Goal: Use online tool/utility

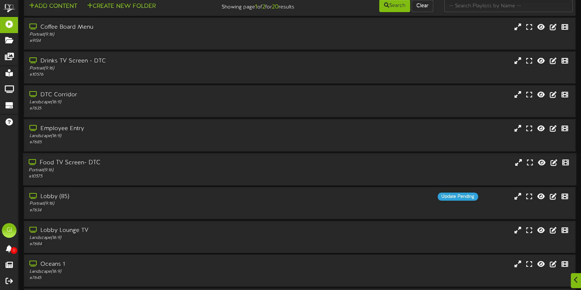
scroll to position [10, 0]
click at [217, 205] on div "Portrait ( 9:16 )" at bounding box center [139, 203] width 220 height 6
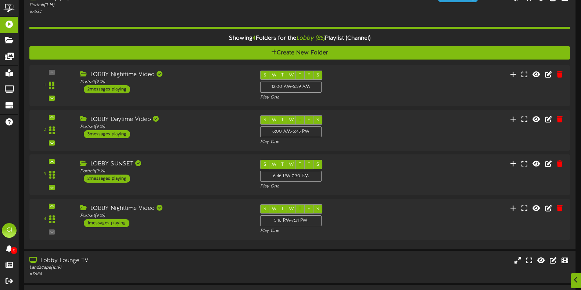
scroll to position [211, 0]
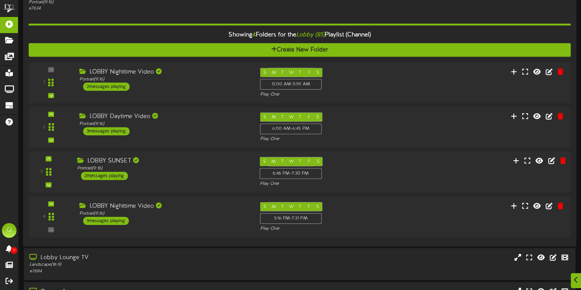
click at [357, 162] on div "S M T W T F S 6:46 PM - 7:30 PM Play One" at bounding box center [322, 172] width 137 height 30
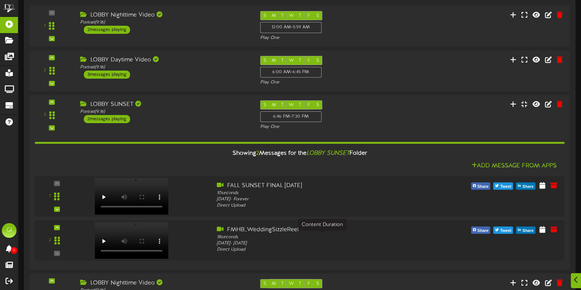
scroll to position [286, 0]
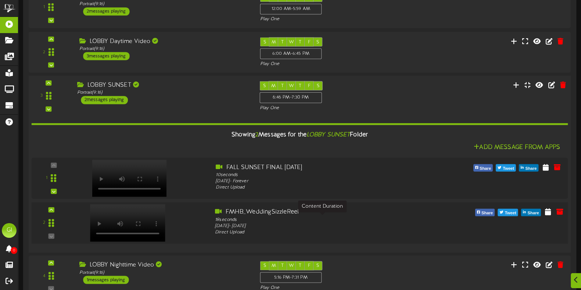
click at [358, 220] on div "18 seconds" at bounding box center [322, 220] width 215 height 7
